Goal: Task Accomplishment & Management: Manage account settings

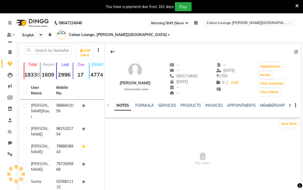
select select "67"
click at [295, 6] on icon at bounding box center [296, 5] width 3 height 5
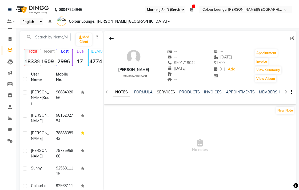
click at [168, 92] on link "SERVICES" at bounding box center [166, 91] width 18 height 5
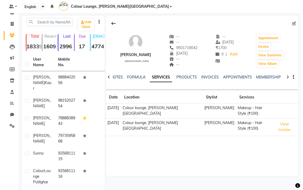
scroll to position [20, 0]
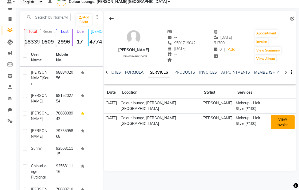
click at [284, 118] on button "View Invoice" at bounding box center [282, 122] width 24 height 14
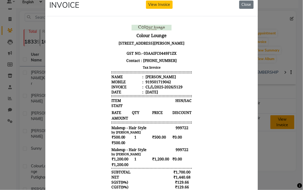
scroll to position [0, 0]
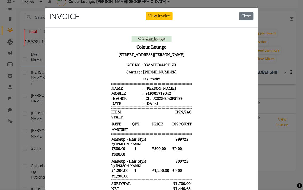
click at [201, 157] on body "Colour Lounge [STREET_ADDRESS][PERSON_NAME] GST NO. - 03AAIFC0449F1ZX Contact :…" at bounding box center [151, 166] width 200 height 265
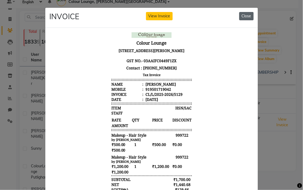
click at [247, 15] on button "Close" at bounding box center [246, 16] width 14 height 8
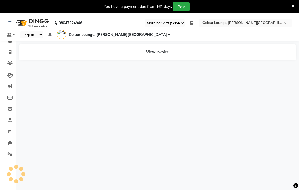
select select "67"
